Goal: Book appointment/travel/reservation

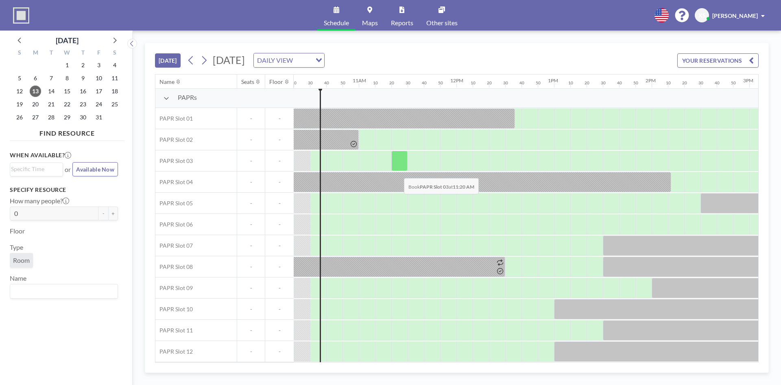
scroll to position [0, 1009]
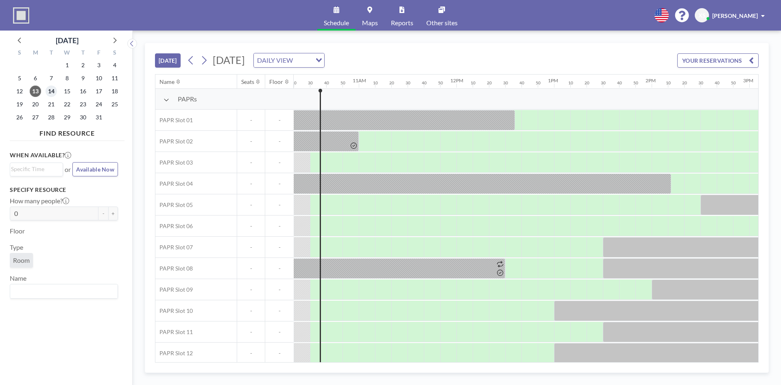
click at [51, 89] on span "14" at bounding box center [51, 90] width 11 height 11
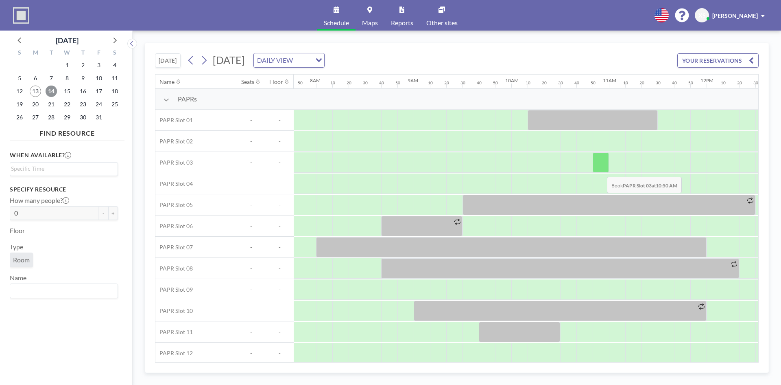
scroll to position [0, 765]
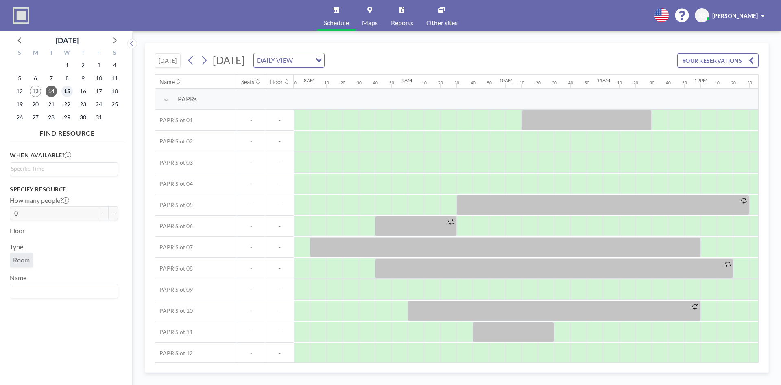
click at [70, 93] on span "15" at bounding box center [66, 90] width 11 height 11
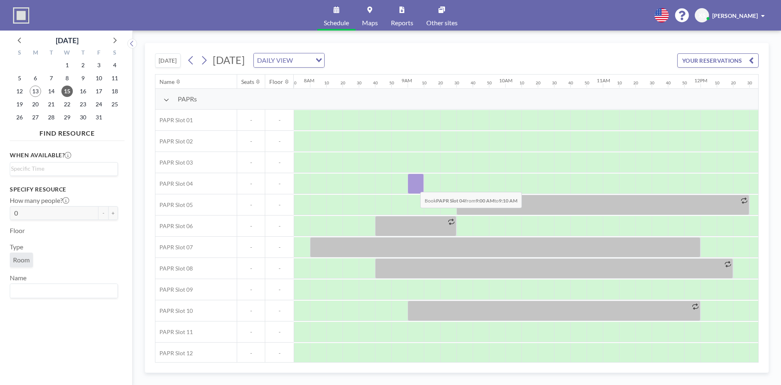
click at [414, 186] on div at bounding box center [416, 183] width 16 height 20
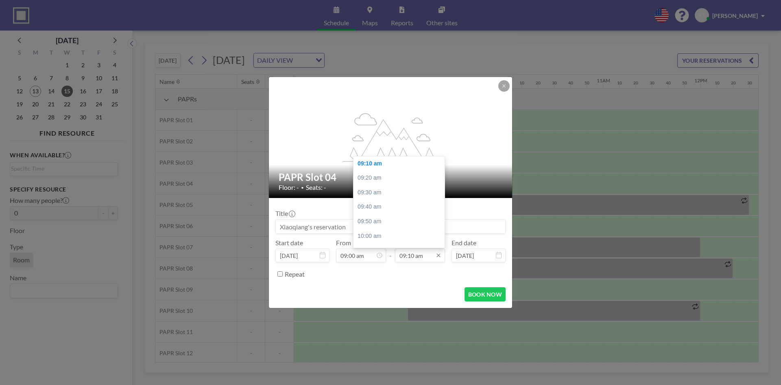
click at [425, 255] on input "09:10 am" at bounding box center [420, 255] width 50 height 14
click at [389, 194] on div "05:00 pm" at bounding box center [401, 193] width 95 height 15
type input "05:00 pm"
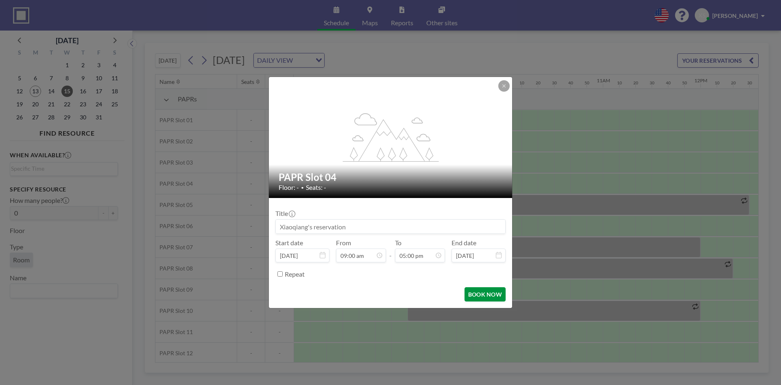
click at [486, 294] on button "BOOK NOW" at bounding box center [485, 294] width 41 height 14
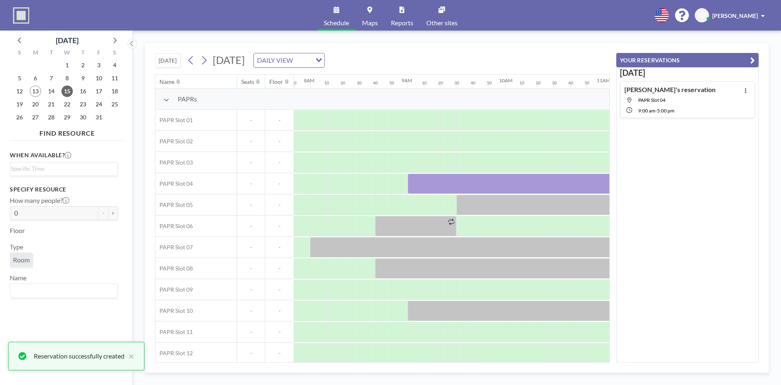
click at [753, 57] on icon "button" at bounding box center [753, 60] width 5 height 10
